Goal: Transaction & Acquisition: Purchase product/service

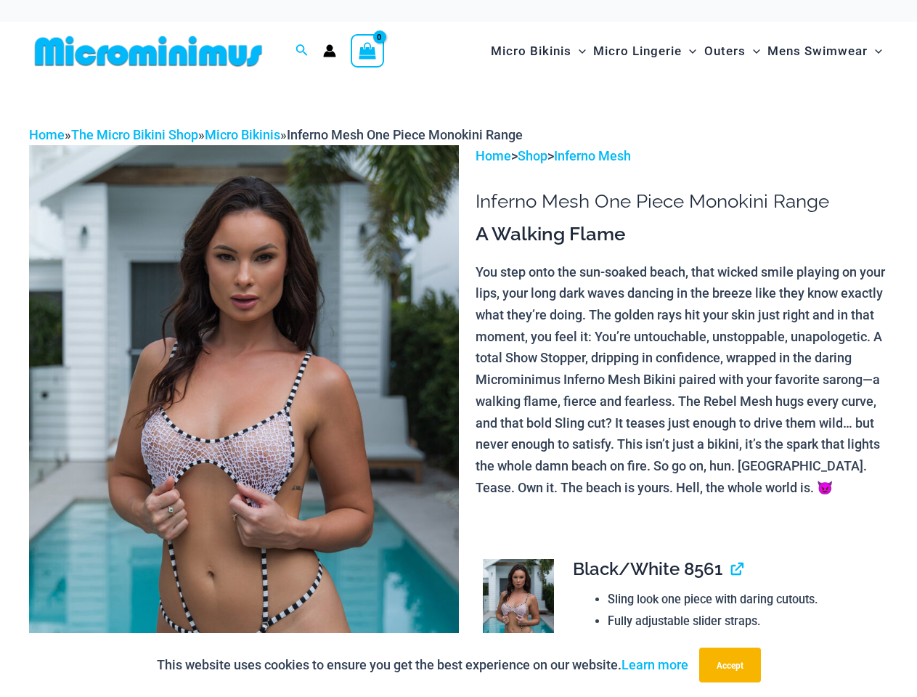
click at [458, 348] on img at bounding box center [244, 467] width 430 height 644
click at [302, 51] on div at bounding box center [458, 348] width 917 height 697
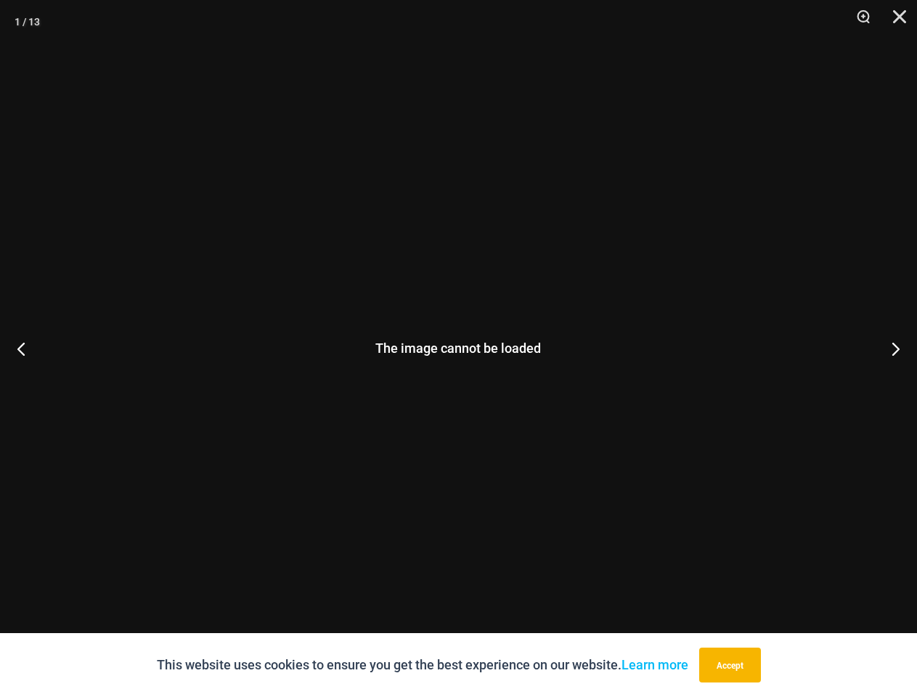
click at [244, 421] on div "The image cannot be loaded" at bounding box center [458, 348] width 917 height 697
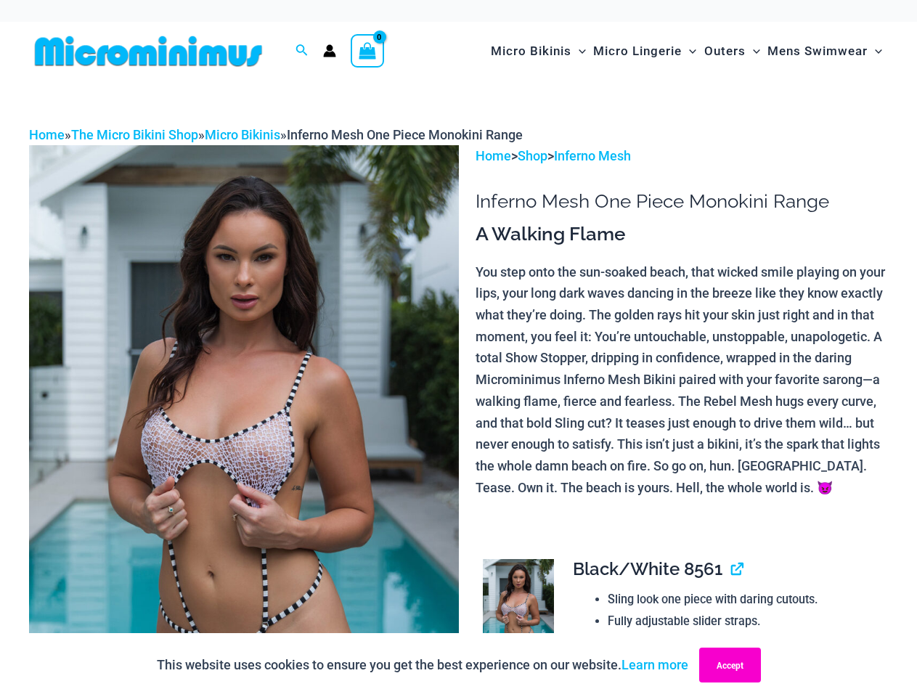
click at [732, 665] on button "Accept" at bounding box center [730, 665] width 62 height 35
